Goal: Communication & Community: Share content

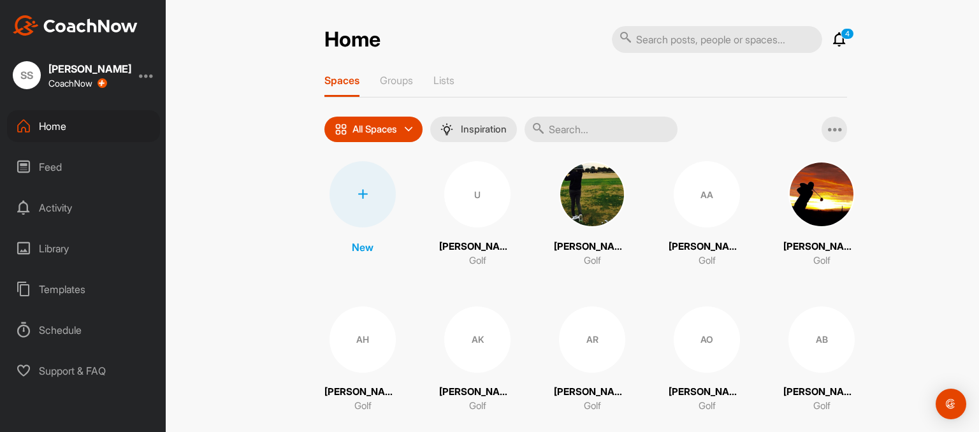
click at [631, 131] on input "text" at bounding box center [601, 129] width 153 height 25
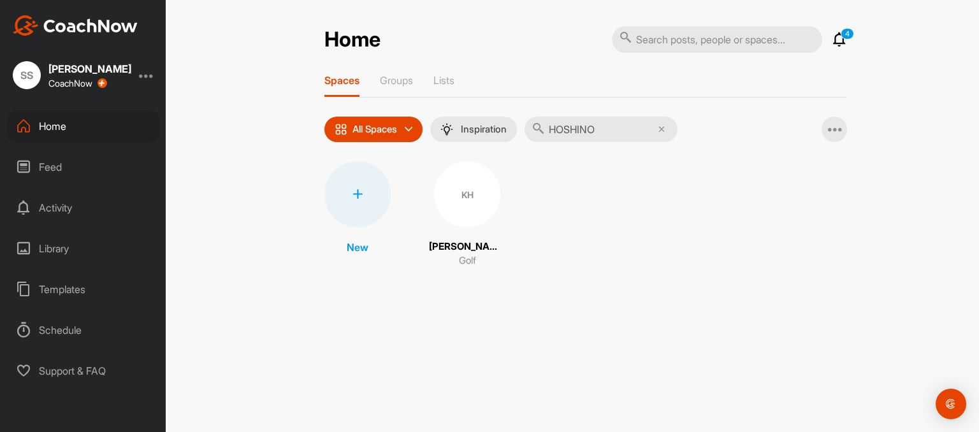
type input "HOSHINO"
click at [468, 185] on div "KH" at bounding box center [467, 194] width 66 height 66
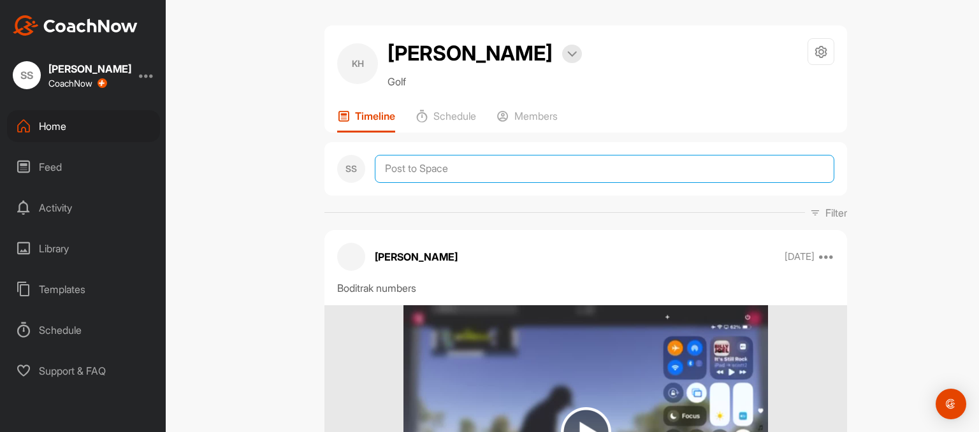
click at [483, 168] on textarea at bounding box center [605, 169] width 460 height 28
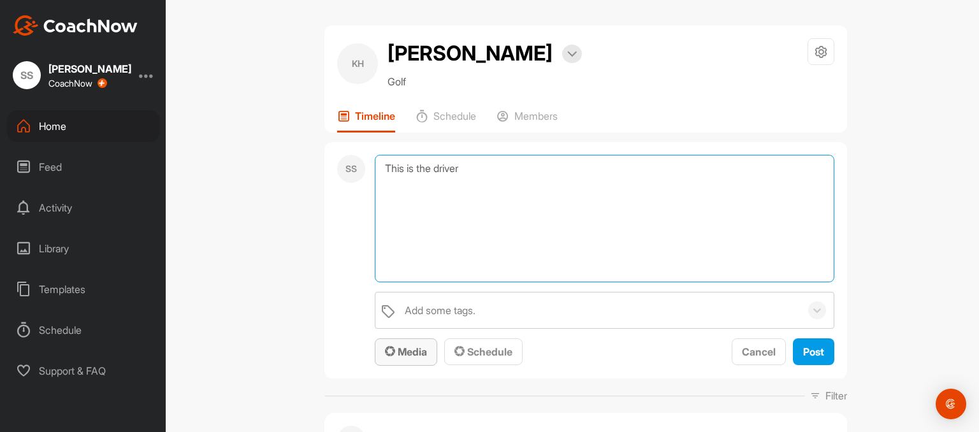
type textarea "This is the driver"
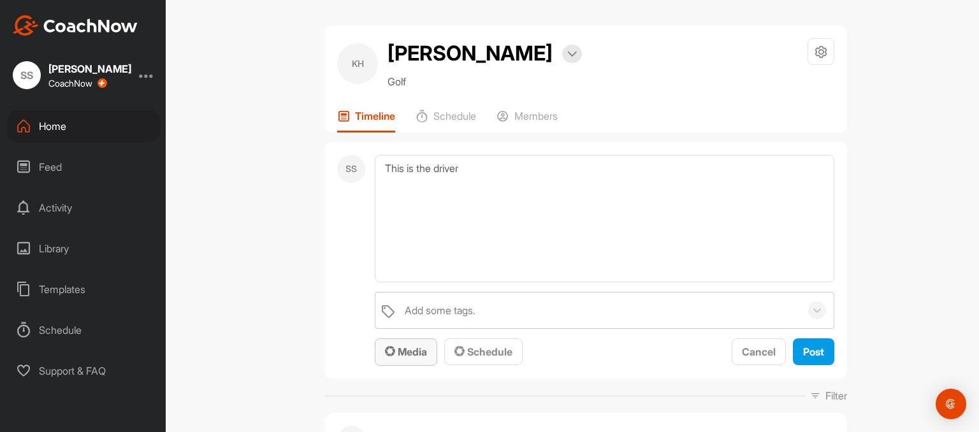
click at [409, 352] on span "Media" at bounding box center [406, 352] width 42 height 13
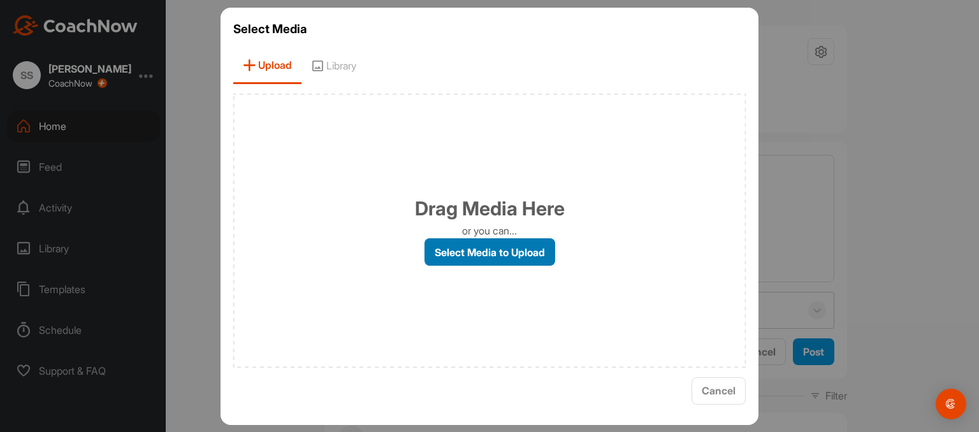
click at [488, 245] on label "Select Media to Upload" at bounding box center [490, 251] width 131 height 27
click at [0, 0] on input "Select Media to Upload" at bounding box center [0, 0] width 0 height 0
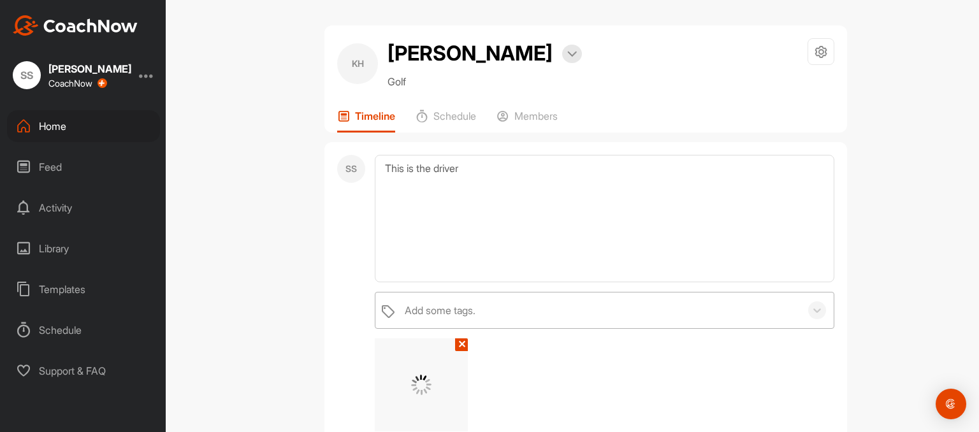
scroll to position [220, 0]
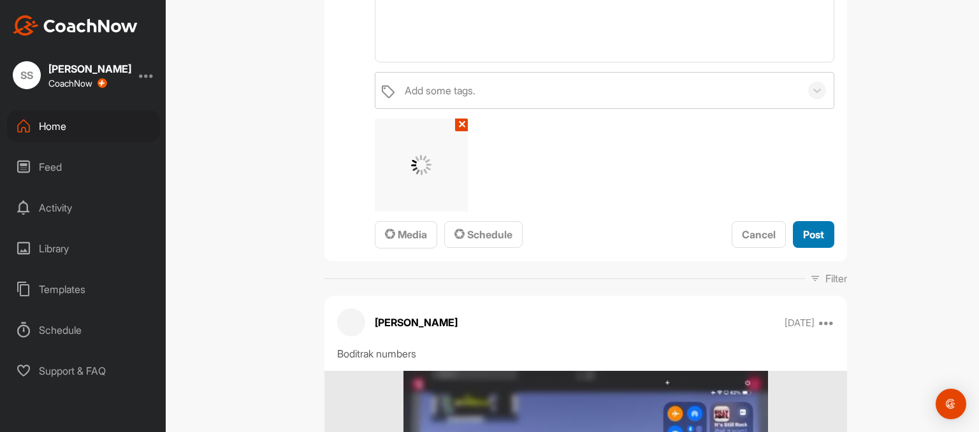
click at [814, 242] on button "Post" at bounding box center [813, 234] width 41 height 27
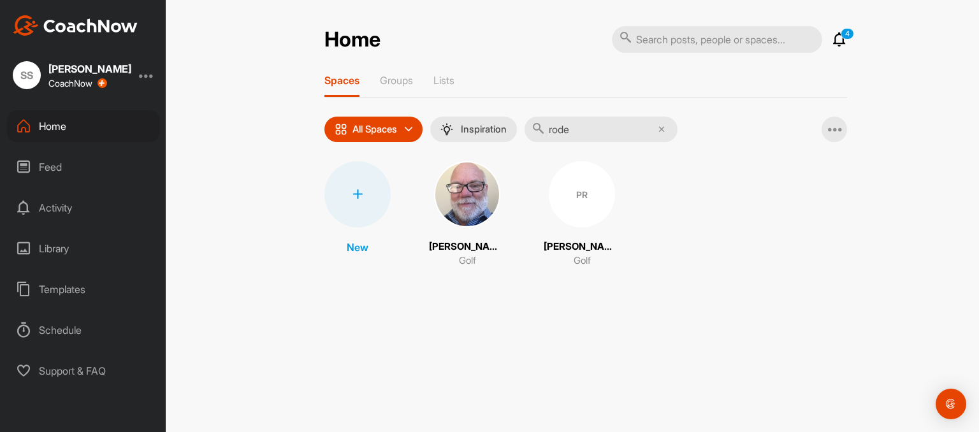
type input "rode"
click at [564, 203] on div "PR" at bounding box center [582, 194] width 66 height 66
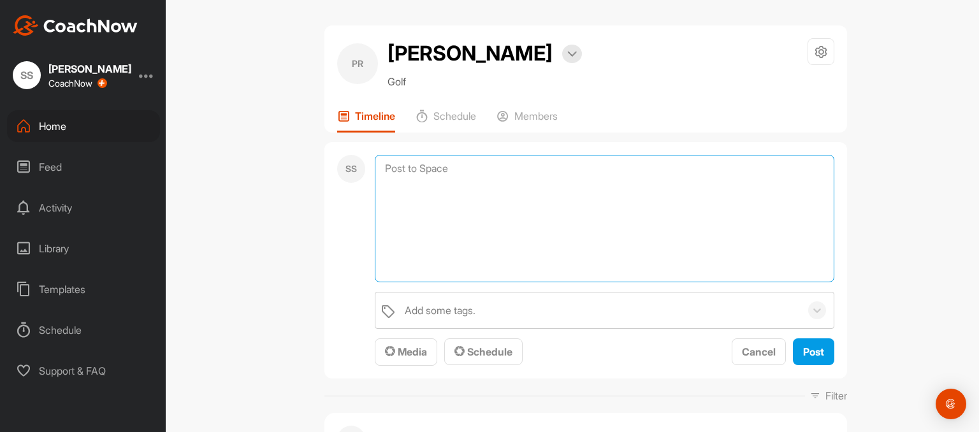
click at [465, 163] on textarea at bounding box center [605, 218] width 460 height 127
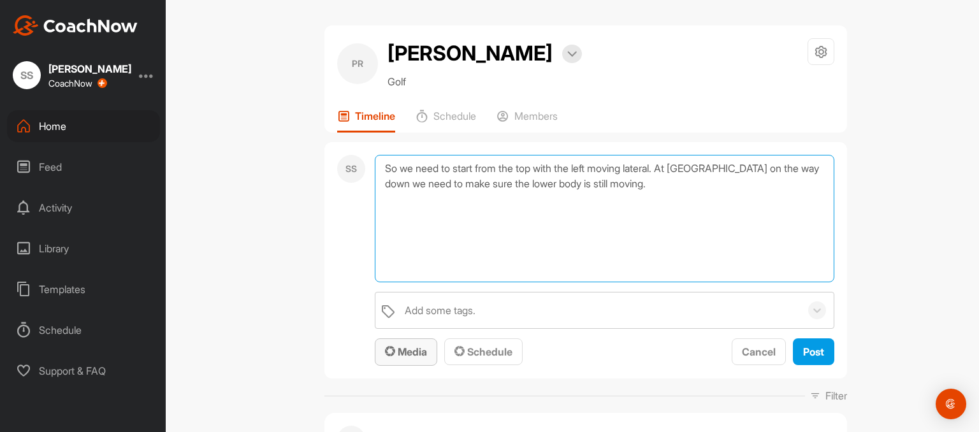
type textarea "So we need to start from the top with the left moving lateral. At [GEOGRAPHIC_D…"
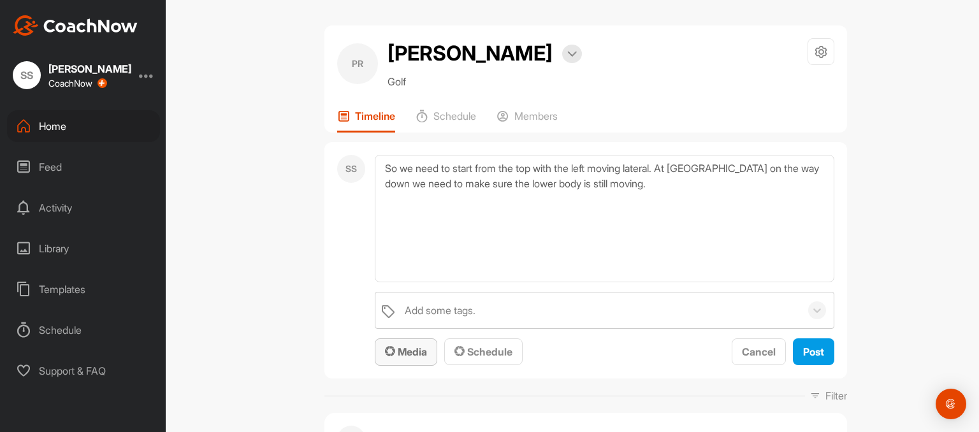
click at [407, 356] on span "Media" at bounding box center [406, 352] width 42 height 13
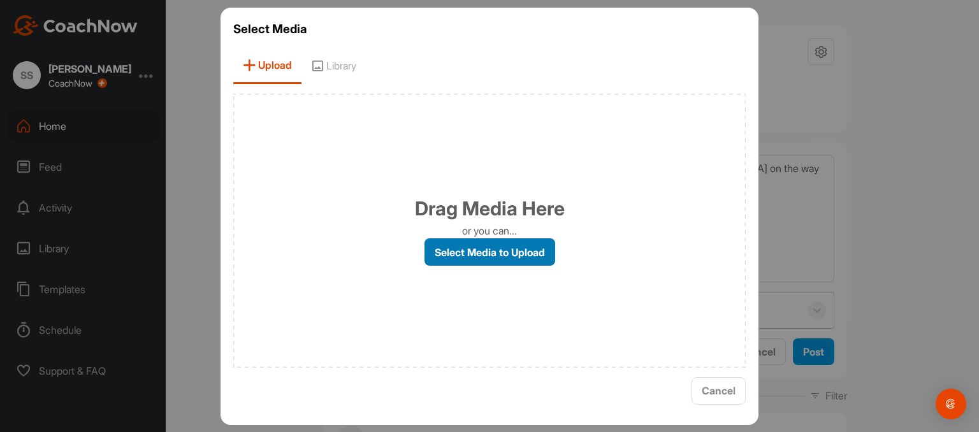
click at [516, 249] on label "Select Media to Upload" at bounding box center [490, 251] width 131 height 27
click at [0, 0] on input "Select Media to Upload" at bounding box center [0, 0] width 0 height 0
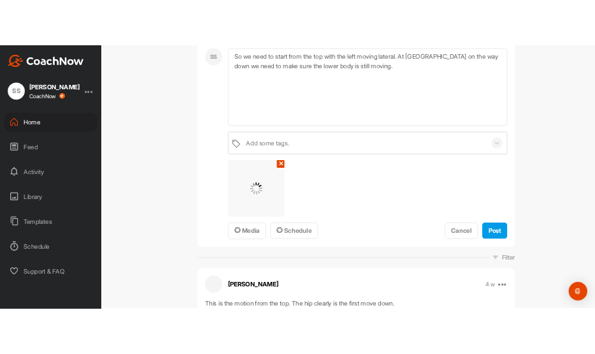
scroll to position [220, 0]
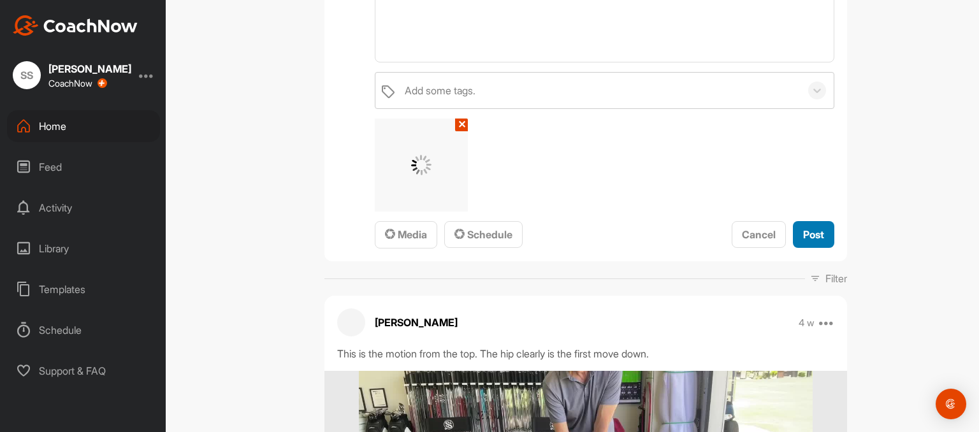
click at [805, 233] on span "Post" at bounding box center [813, 234] width 21 height 13
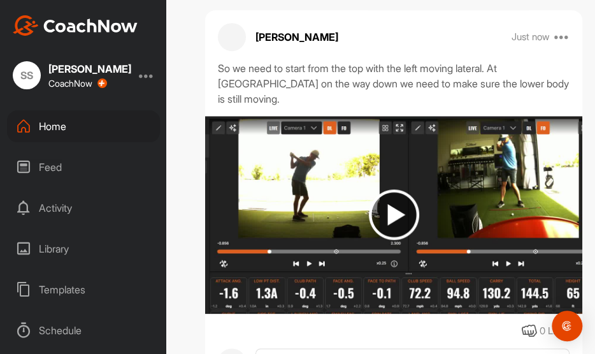
scroll to position [0, 0]
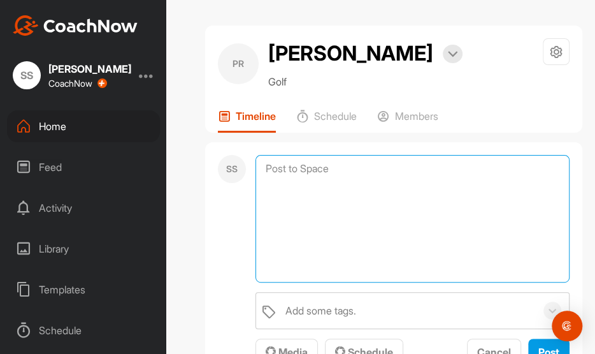
click at [391, 166] on textarea at bounding box center [413, 218] width 314 height 127
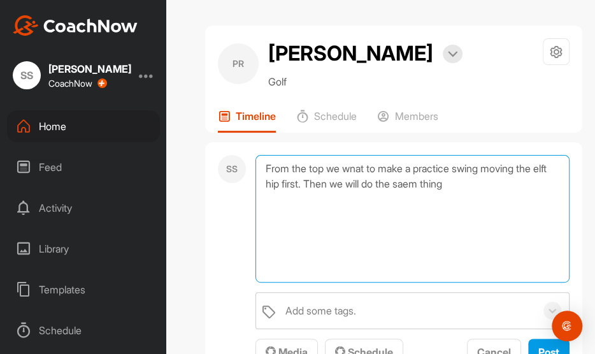
click at [448, 182] on textarea "From the top we wnat to make a practice swing moving the elft hip first. Then w…" at bounding box center [413, 218] width 314 height 127
click at [366, 168] on textarea "From the top we wnat to make a practice swing moving the elft hip first. Then w…" at bounding box center [413, 218] width 314 height 127
click at [273, 182] on textarea "From the top we want to make a practice swing moving the elft hip first. Then w…" at bounding box center [413, 218] width 314 height 127
click at [449, 184] on textarea "From the top we want to make a practice swing moving the left hip first. Then w…" at bounding box center [413, 218] width 314 height 127
click at [477, 184] on textarea "From the top we want to make a practice swing moving the left hip first. Then w…" at bounding box center [413, 218] width 314 height 127
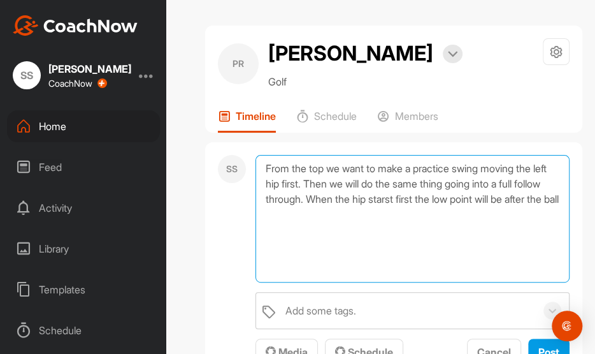
click at [435, 199] on textarea "From the top we want to make a practice swing moving the left hip first. Then w…" at bounding box center [413, 218] width 314 height 127
click at [427, 198] on textarea "From the top we want to make a practice swing moving the left hip first. Then w…" at bounding box center [413, 218] width 314 height 127
click at [326, 214] on textarea "From the top we want to make a practice swing moving the left hip first. Then w…" at bounding box center [413, 218] width 314 height 127
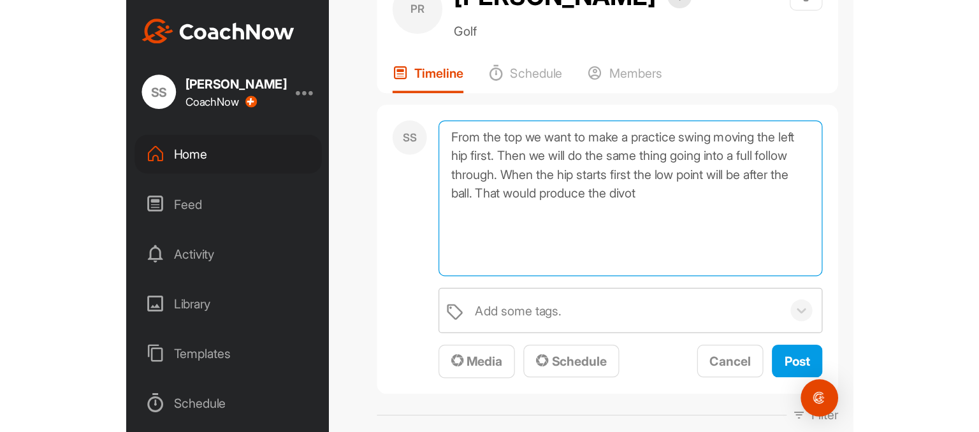
scroll to position [147, 0]
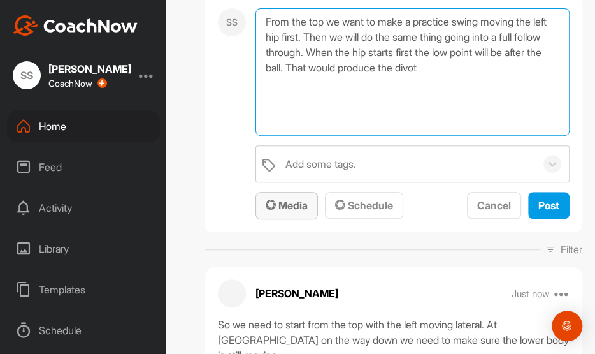
type textarea "From the top we want to make a practice swing moving the left hip first. Then w…"
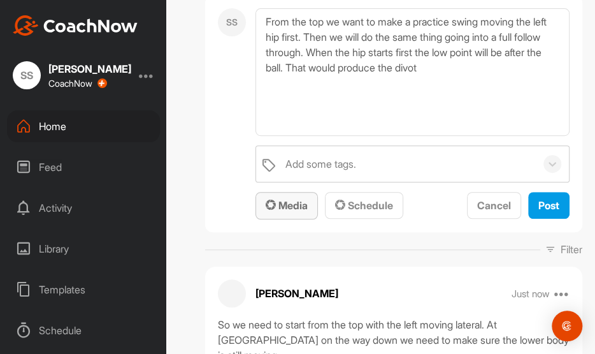
click at [295, 205] on span "Media" at bounding box center [287, 205] width 42 height 13
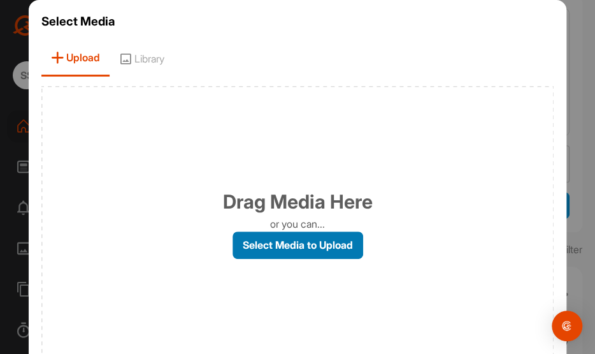
click at [310, 242] on label "Select Media to Upload" at bounding box center [298, 244] width 131 height 27
click at [0, 0] on input "Select Media to Upload" at bounding box center [0, 0] width 0 height 0
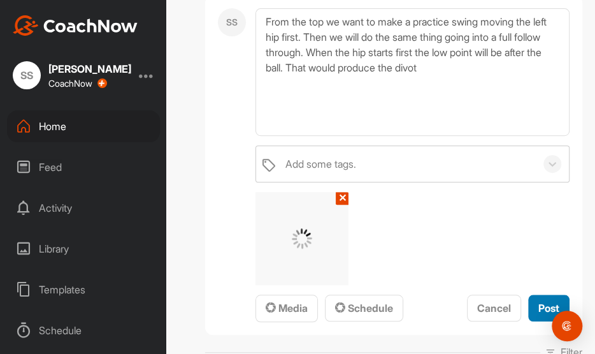
click at [541, 306] on span "Post" at bounding box center [549, 308] width 21 height 13
